Goal: Task Accomplishment & Management: Complete application form

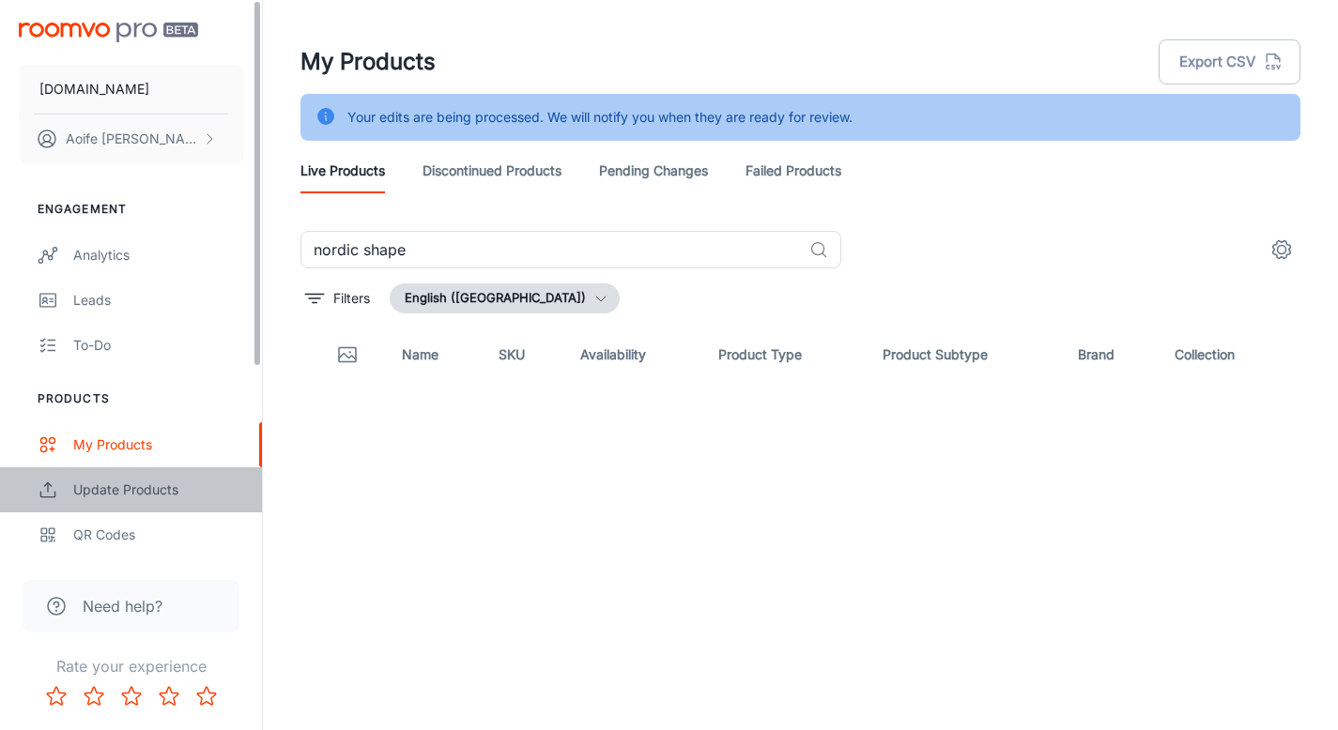
click at [88, 476] on link "Update Products" at bounding box center [131, 489] width 262 height 45
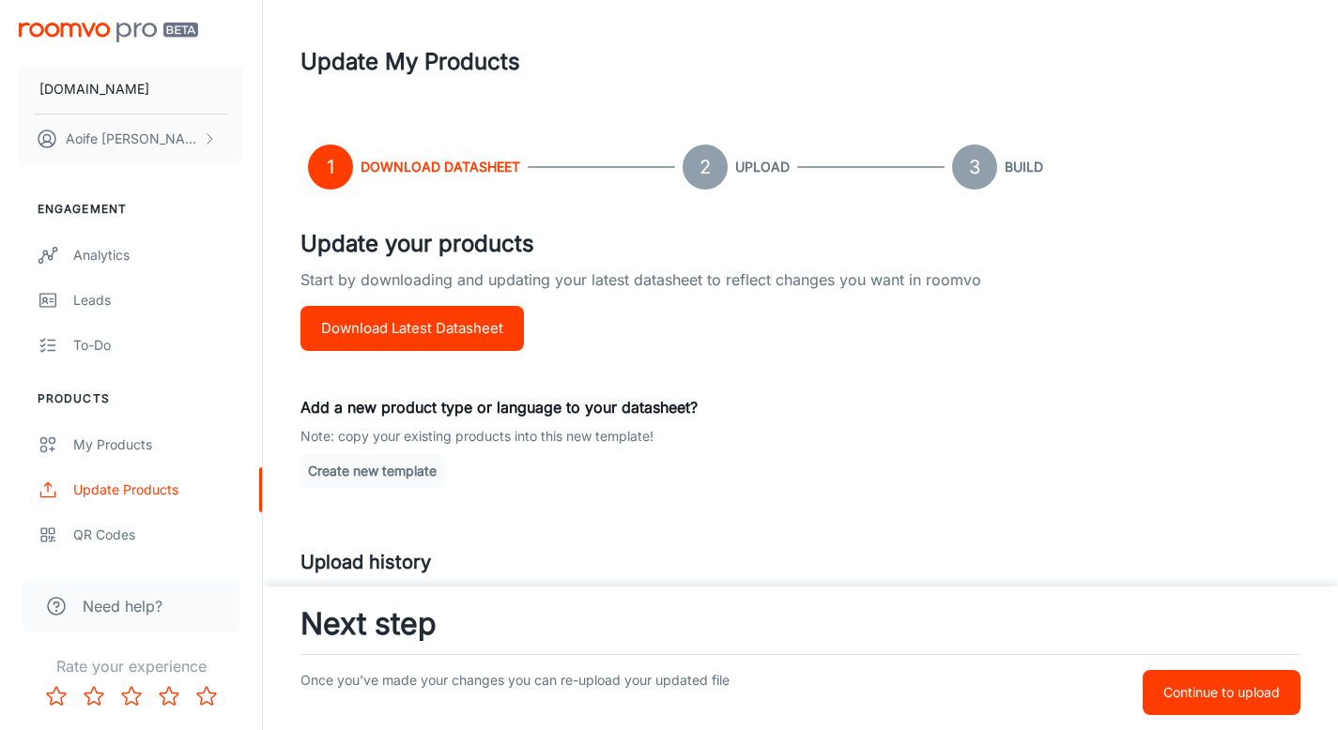
click at [439, 329] on button "Download Latest Datasheet" at bounding box center [411, 328] width 223 height 45
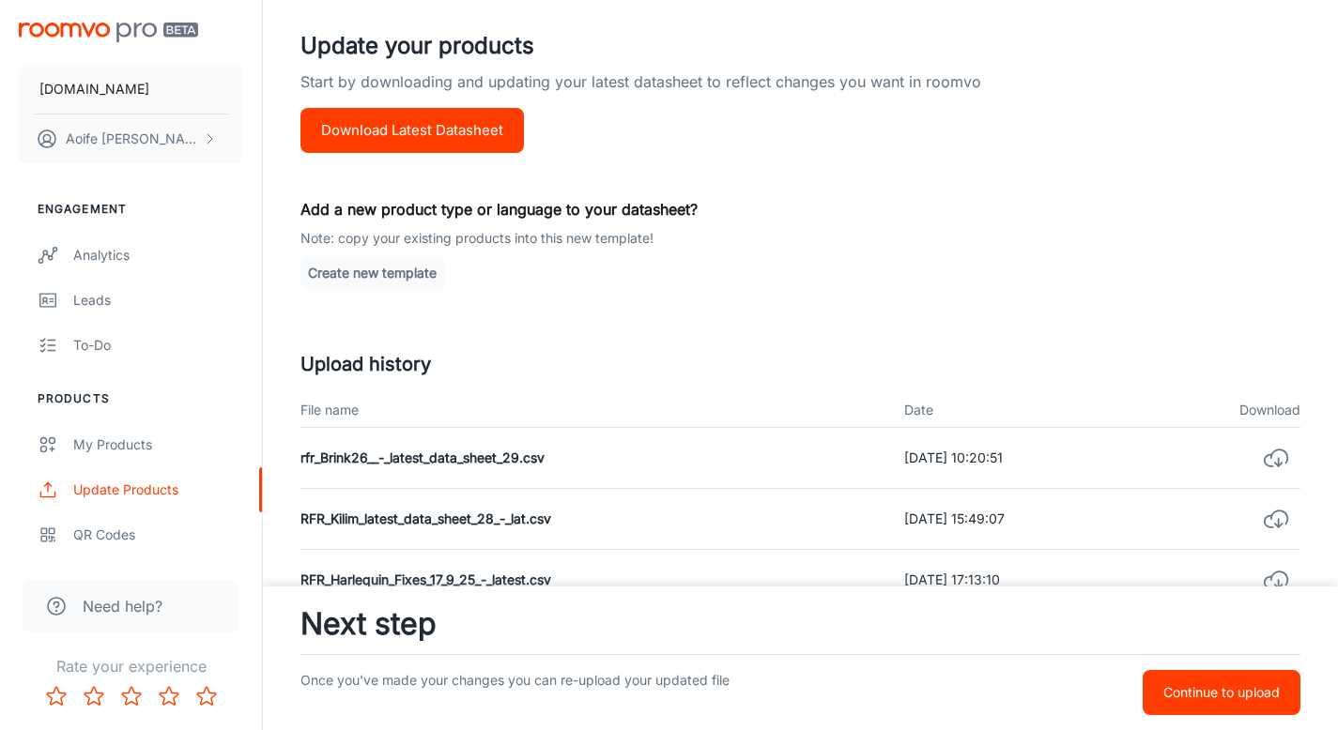
scroll to position [347, 0]
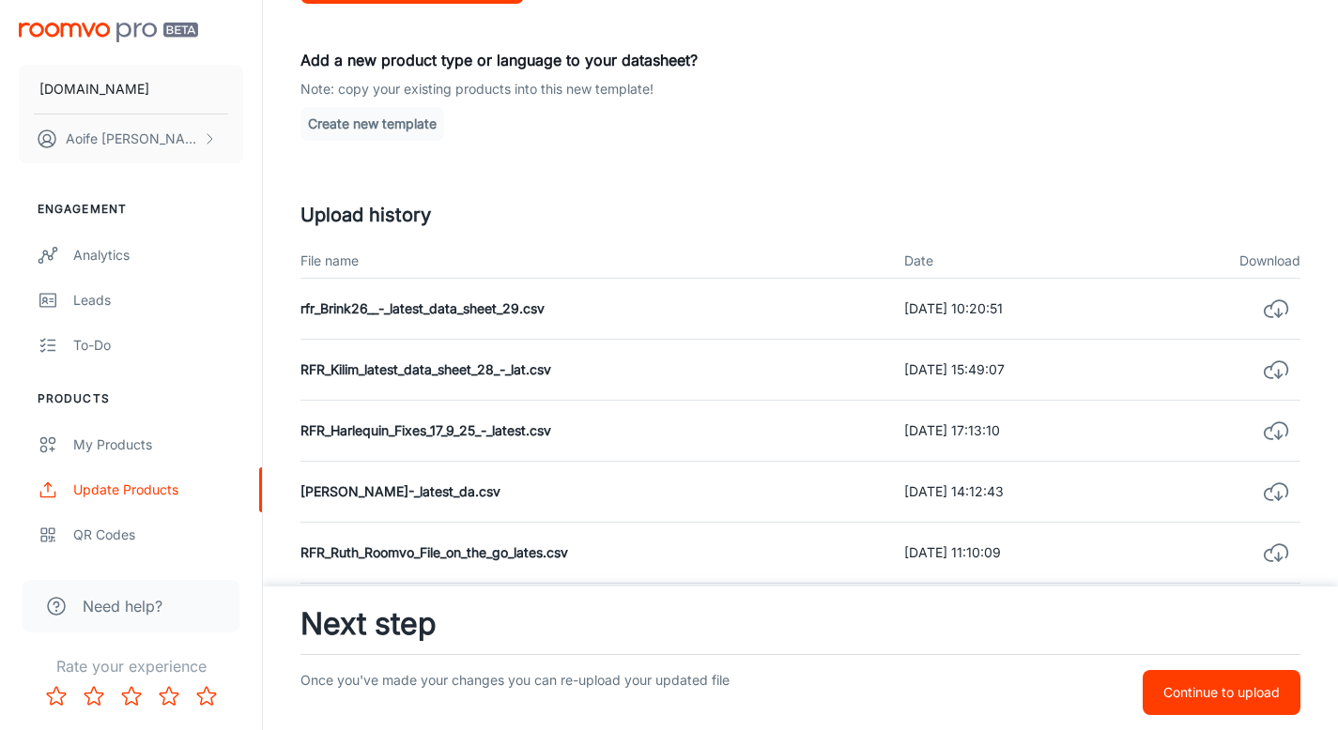
click at [1180, 695] on p "Continue to upload" at bounding box center [1221, 692] width 116 height 21
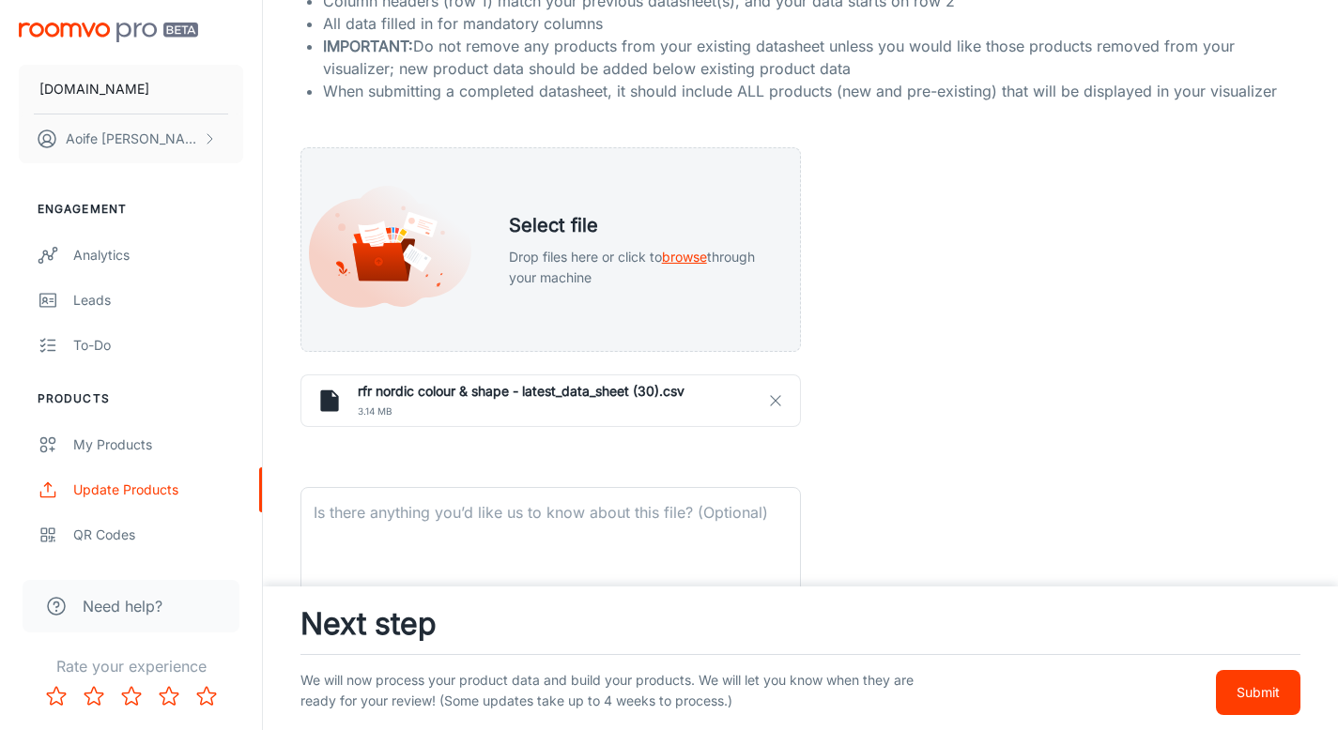
scroll to position [316, 0]
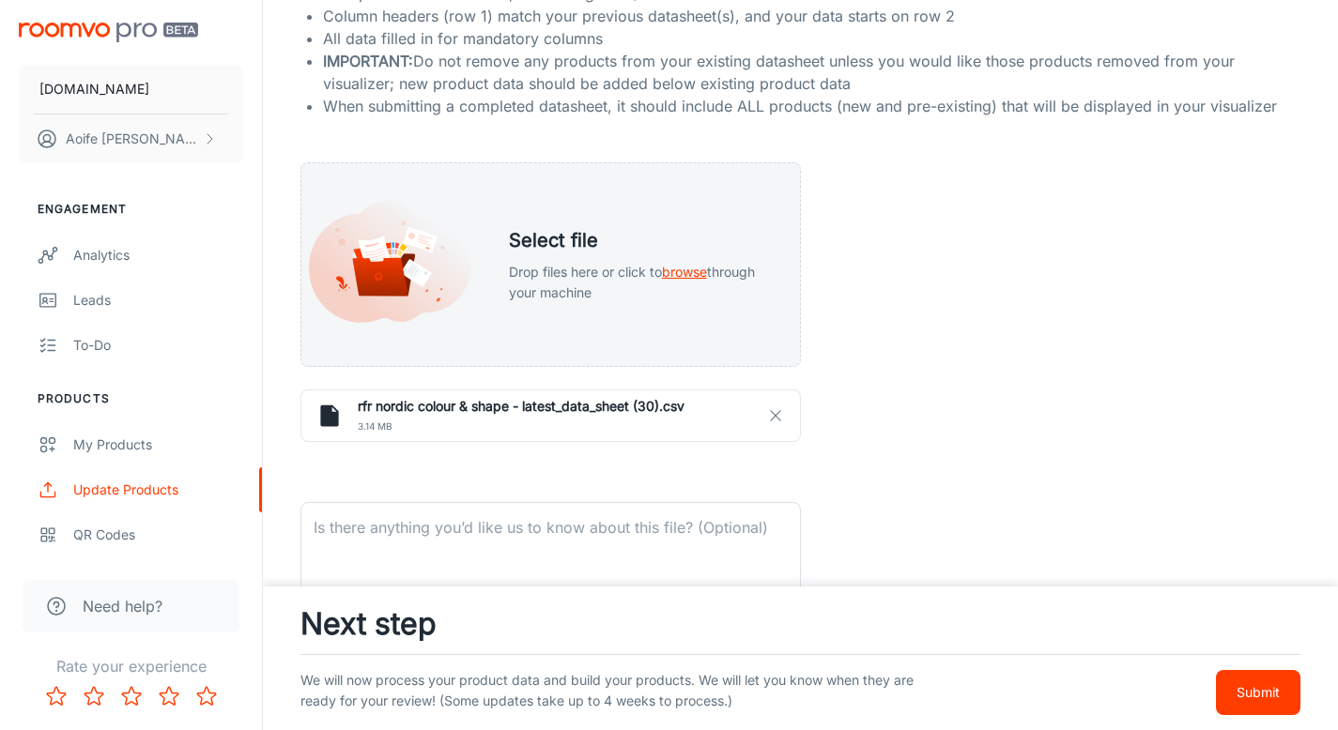
click at [1252, 711] on button "Submit" at bounding box center [1258, 692] width 84 height 45
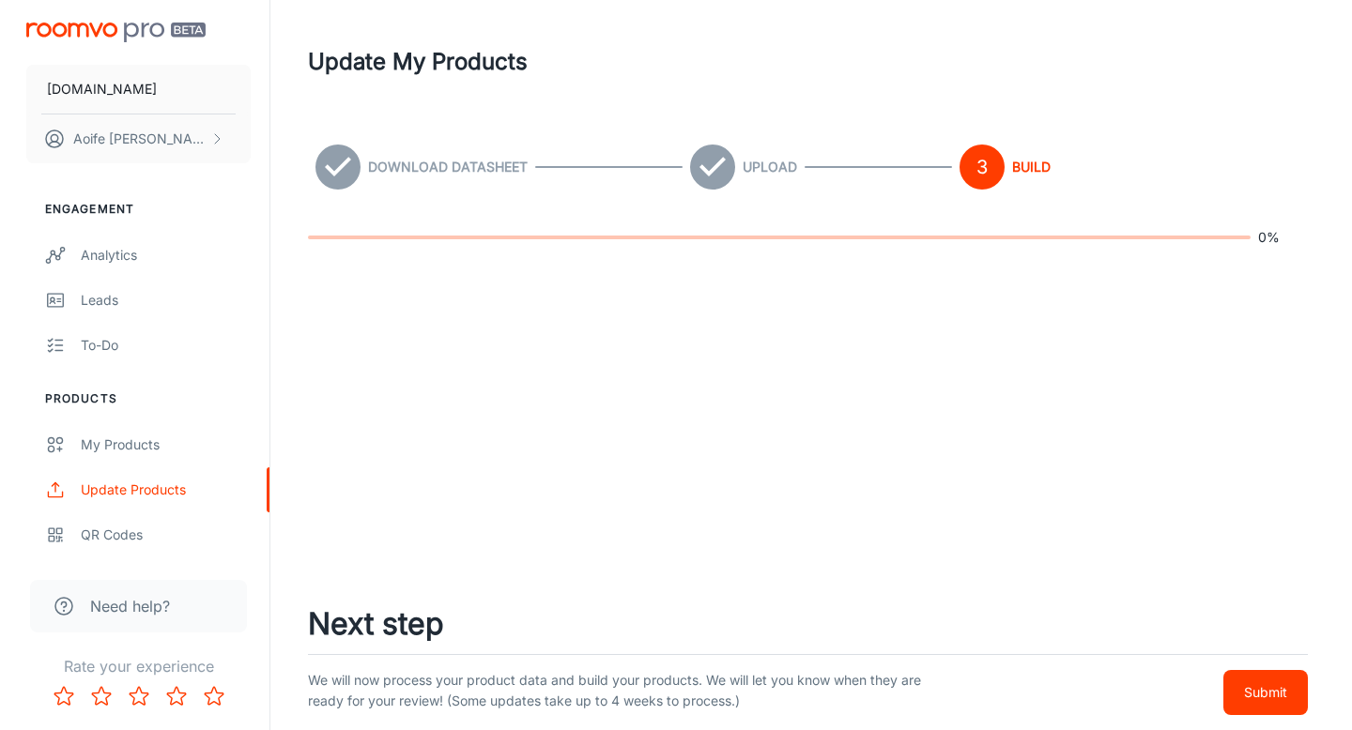
scroll to position [0, 0]
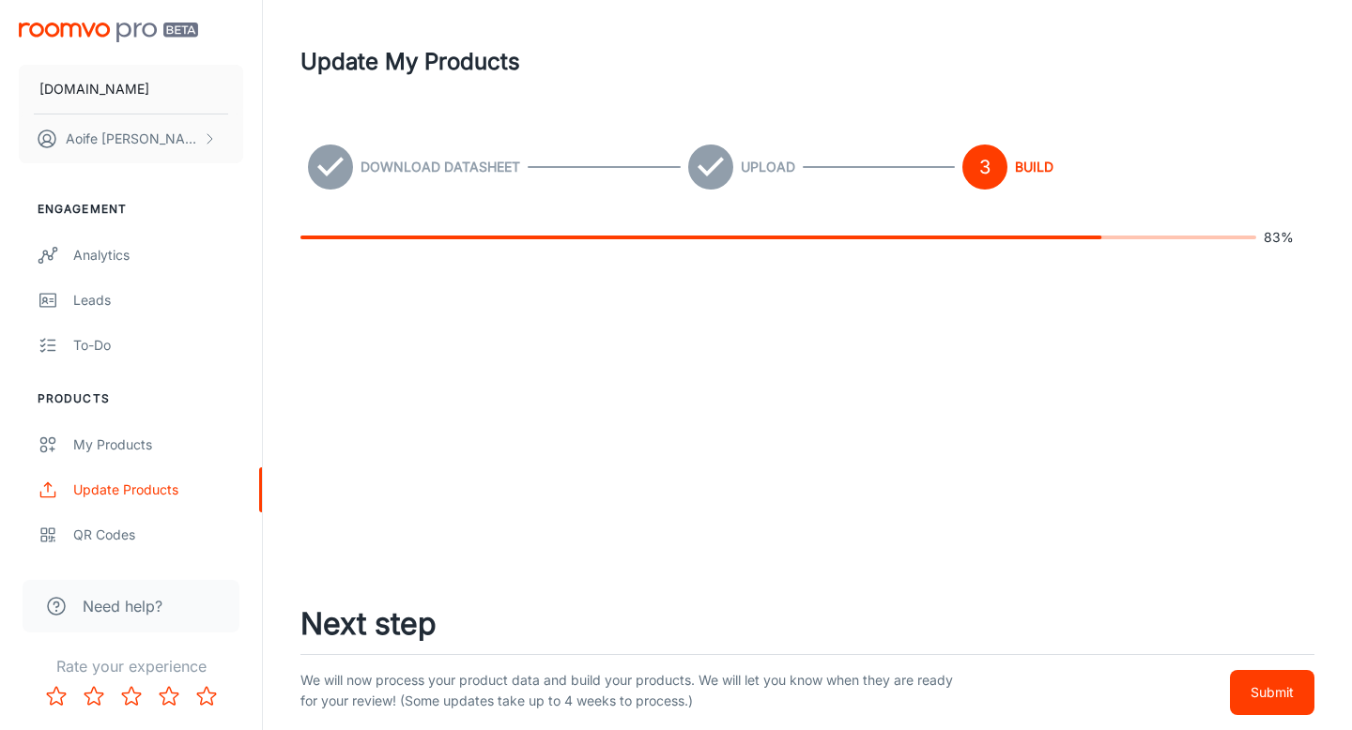
click at [1279, 695] on p "Submit" at bounding box center [1271, 692] width 43 height 21
click at [1283, 697] on p "Submit" at bounding box center [1271, 692] width 43 height 21
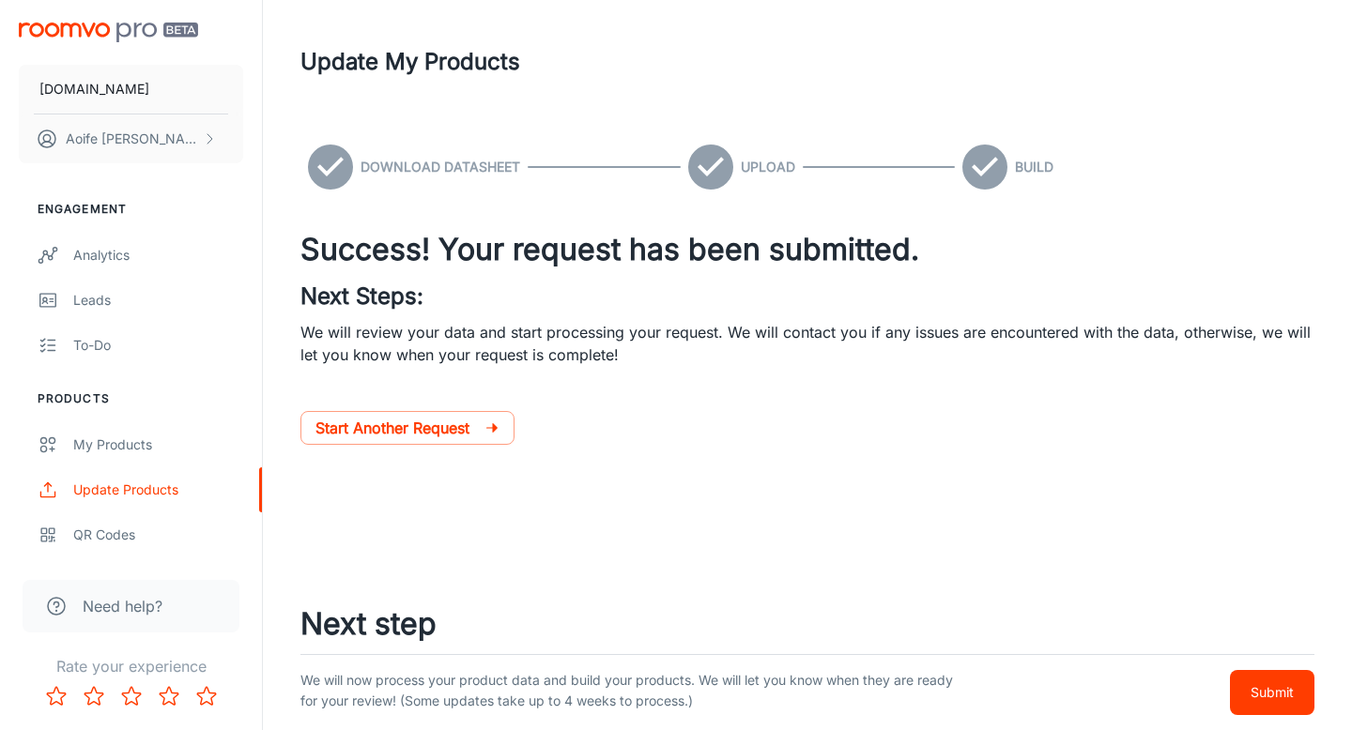
click at [1292, 699] on p "Submit" at bounding box center [1271, 692] width 43 height 21
click at [1284, 699] on p "Submit" at bounding box center [1271, 692] width 43 height 21
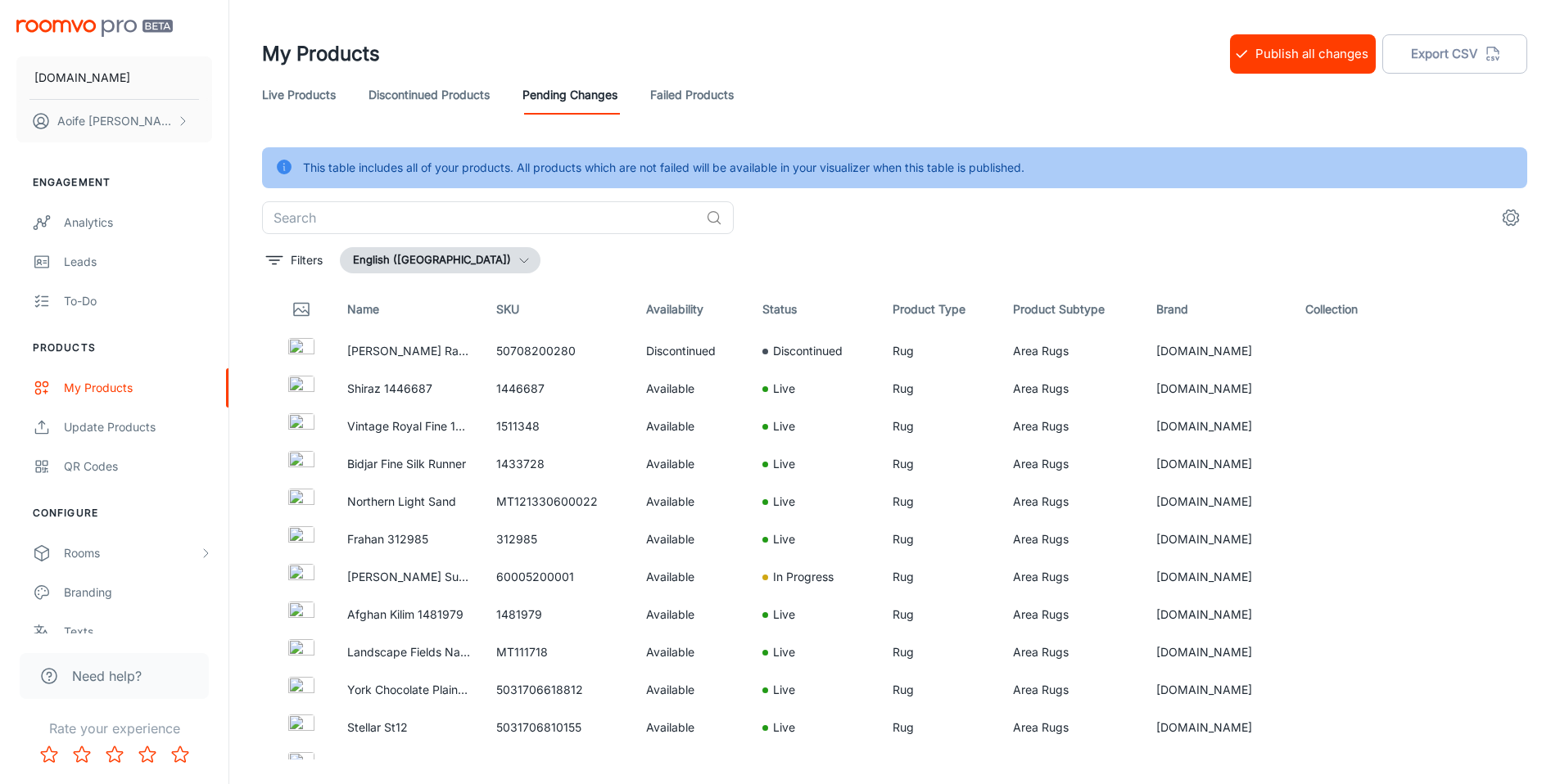
click at [1274, 54] on button "Publish all changes" at bounding box center [1303, 53] width 146 height 39
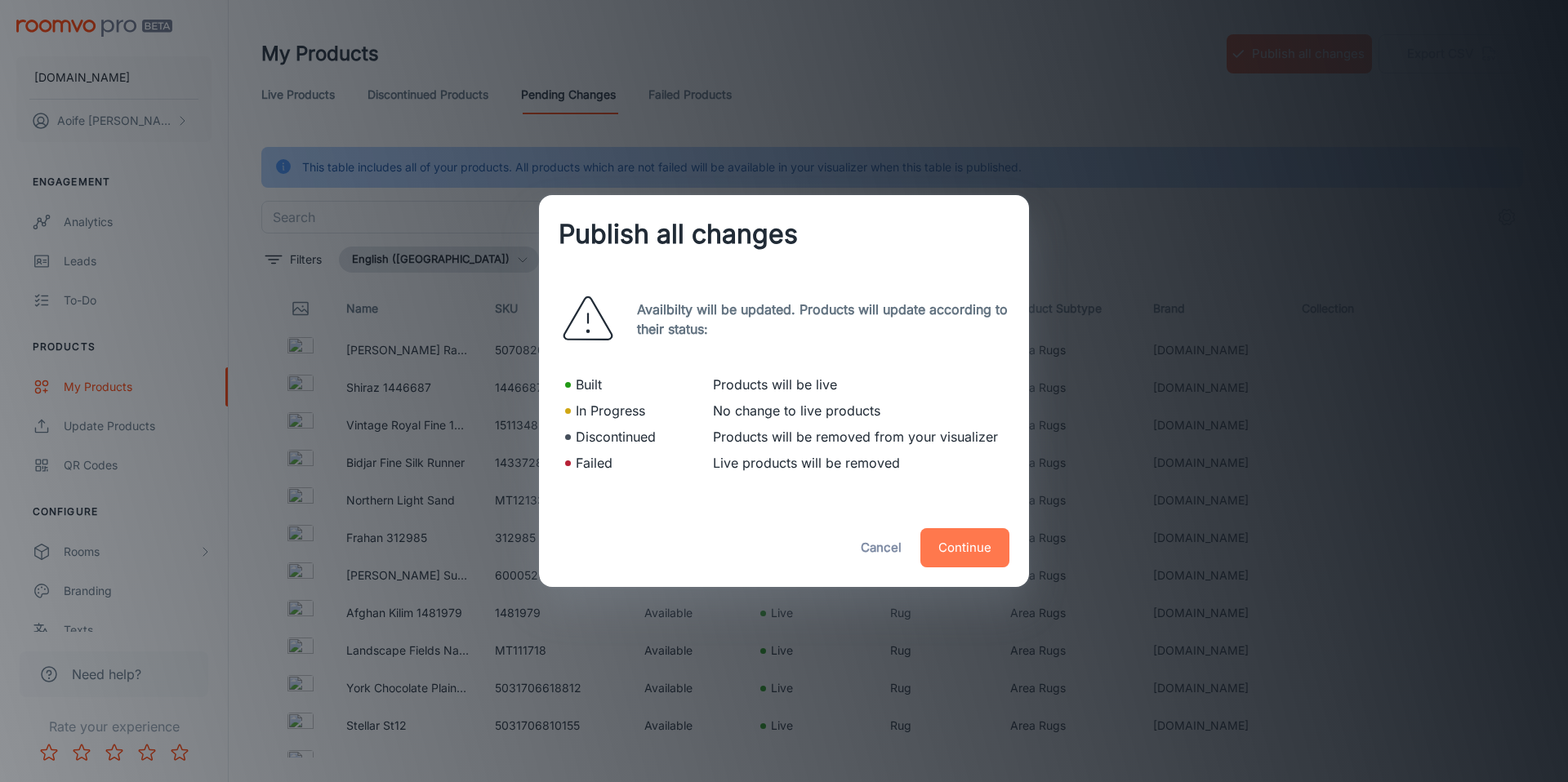
click at [955, 545] on button "Continue" at bounding box center [965, 547] width 89 height 39
